Goal: Information Seeking & Learning: Learn about a topic

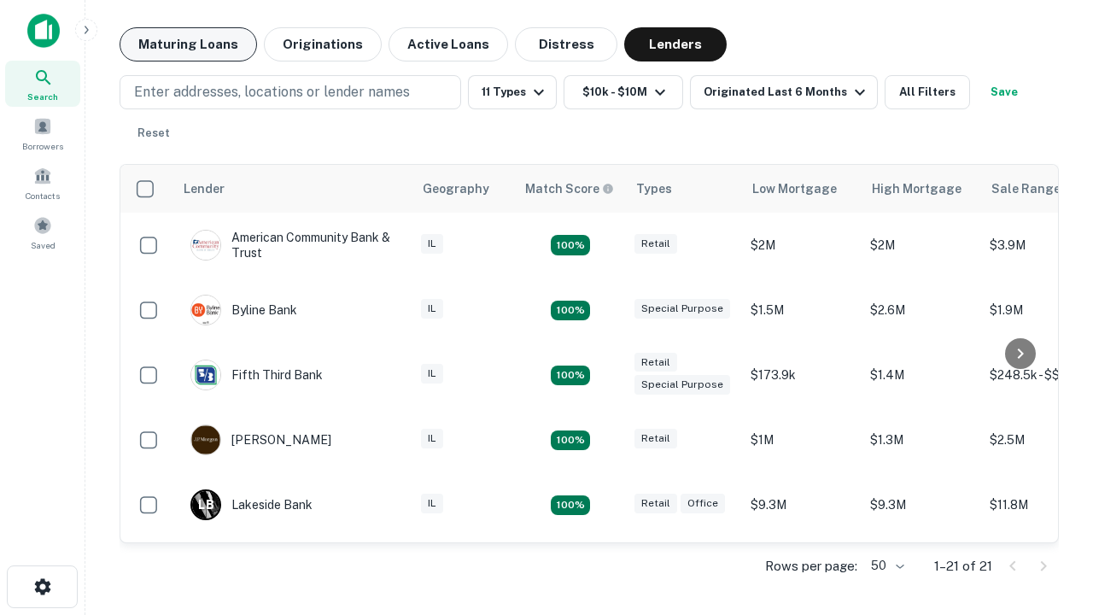
click at [188, 44] on button "Maturing Loans" at bounding box center [188, 44] width 137 height 34
